Goal: Task Accomplishment & Management: Manage account settings

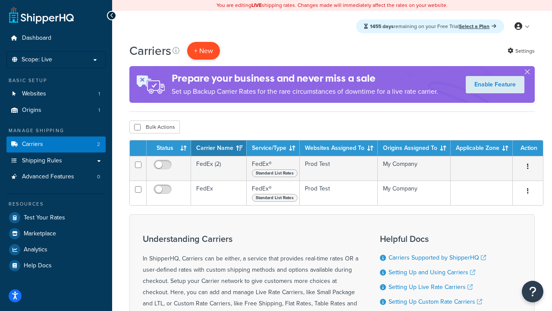
click at [204, 50] on button "+ New" at bounding box center [203, 51] width 33 height 18
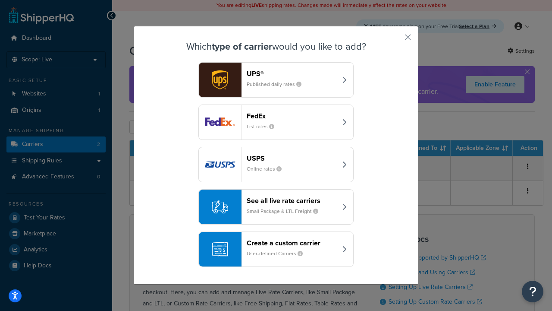
click at [276, 122] on div "FedEx List rates" at bounding box center [292, 122] width 90 height 21
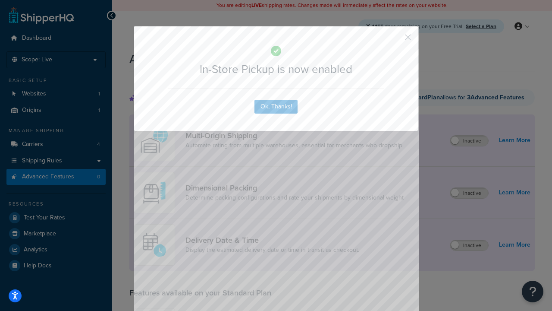
scroll to position [226, 0]
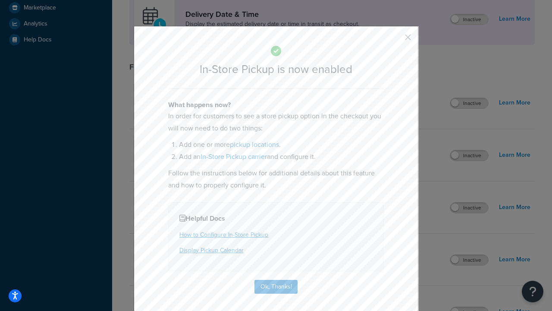
click at [395, 40] on button "button" at bounding box center [395, 40] width 2 height 2
